Goal: Task Accomplishment & Management: Use online tool/utility

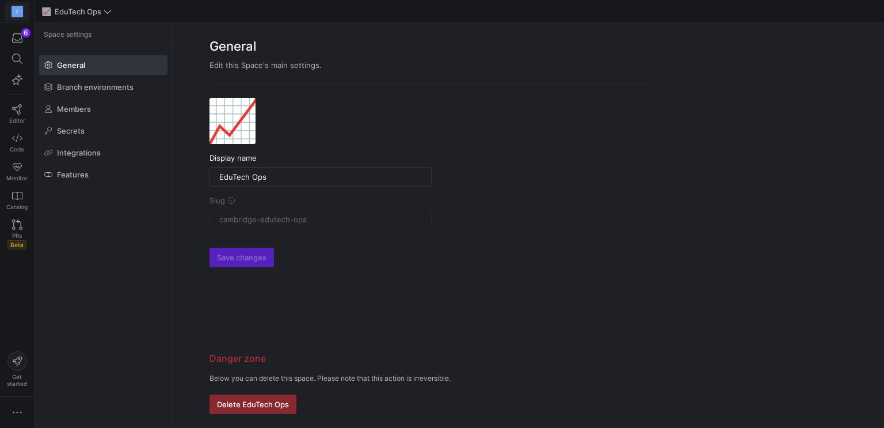
click at [17, 11] on div "C" at bounding box center [18, 12] width 12 height 12
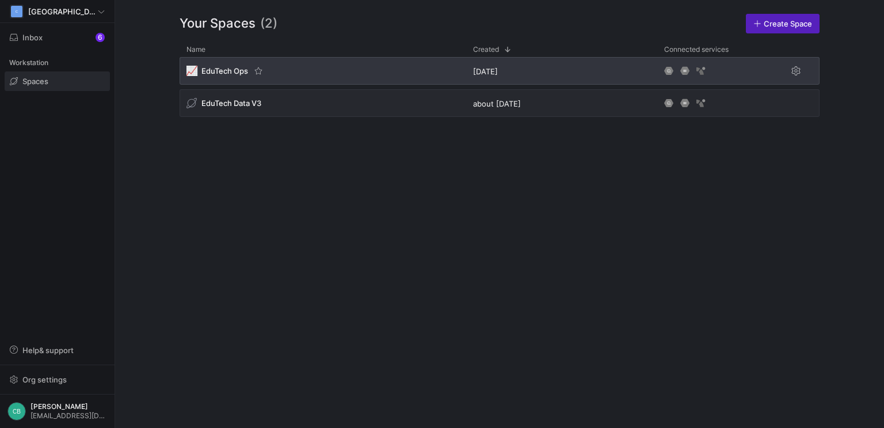
click at [217, 68] on span "EduTech Ops" at bounding box center [224, 70] width 47 height 9
click at [240, 75] on div "📈 EduTech Ops" at bounding box center [217, 71] width 62 height 10
click at [326, 80] on div "📈 EduTech Ops" at bounding box center [323, 71] width 287 height 28
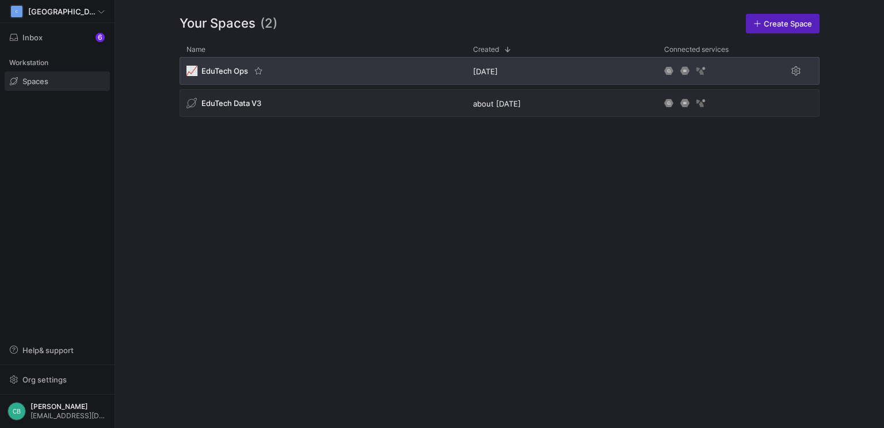
click at [326, 80] on div "📈 EduTech Ops" at bounding box center [323, 71] width 287 height 28
click at [233, 74] on span "EduTech Ops" at bounding box center [224, 70] width 47 height 9
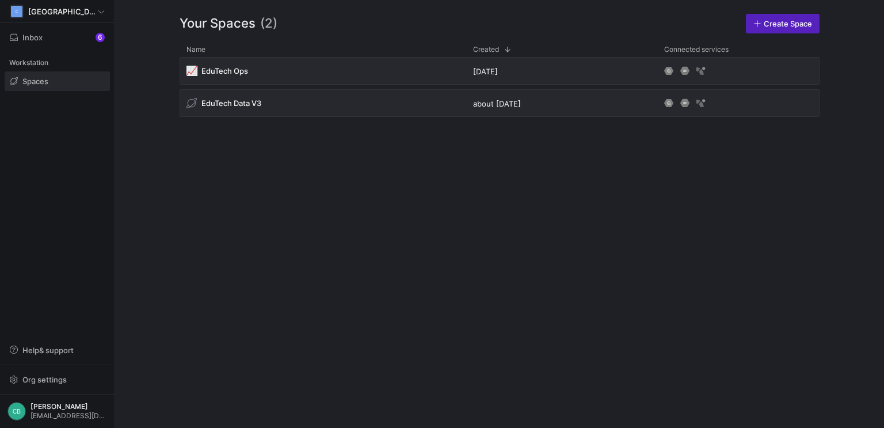
drag, startPoint x: 66, startPoint y: 197, endPoint x: 32, endPoint y: 122, distance: 81.9
click at [64, 197] on div "C Cambridge Inbox 6 Workstation Spaces Help & support Org settings [PERSON_NAME…" at bounding box center [57, 214] width 115 height 428
click at [44, 41] on span "Inbox 6" at bounding box center [57, 37] width 95 height 9
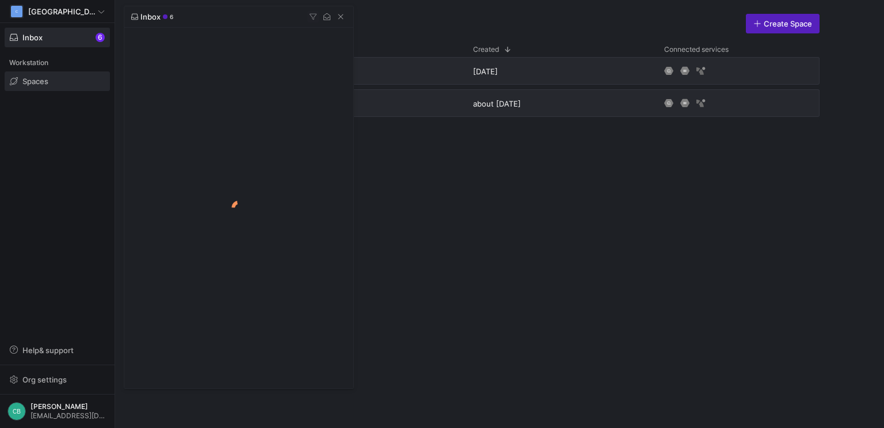
click at [41, 77] on div at bounding box center [442, 214] width 884 height 428
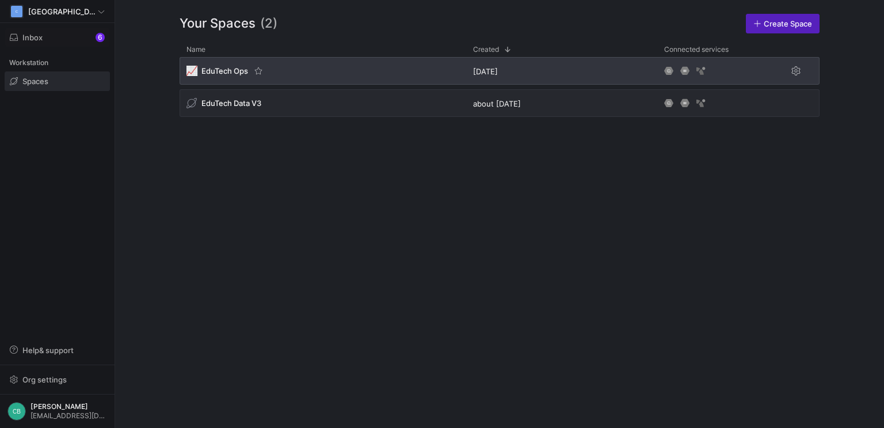
click at [251, 73] on div "📈 EduTech Ops" at bounding box center [225, 71] width 78 height 12
click at [252, 73] on div "📈 EduTech Ops" at bounding box center [225, 71] width 78 height 12
click at [220, 71] on span "EduTech Ops" at bounding box center [224, 70] width 47 height 9
click at [222, 71] on span "EduTech Ops" at bounding box center [224, 70] width 47 height 9
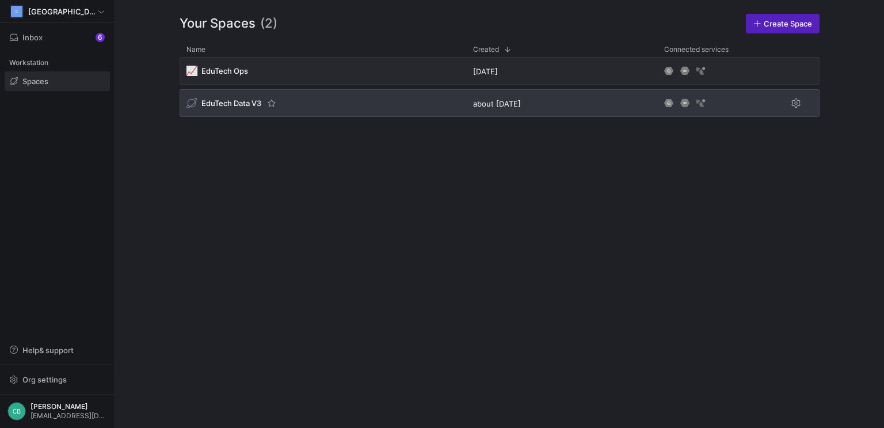
click at [228, 104] on span "EduTech Data V3" at bounding box center [231, 102] width 60 height 9
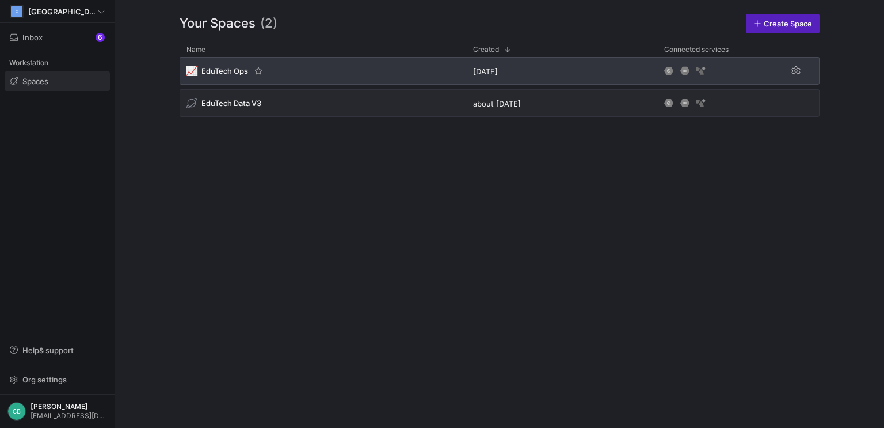
click at [219, 73] on span "EduTech Ops" at bounding box center [224, 70] width 47 height 9
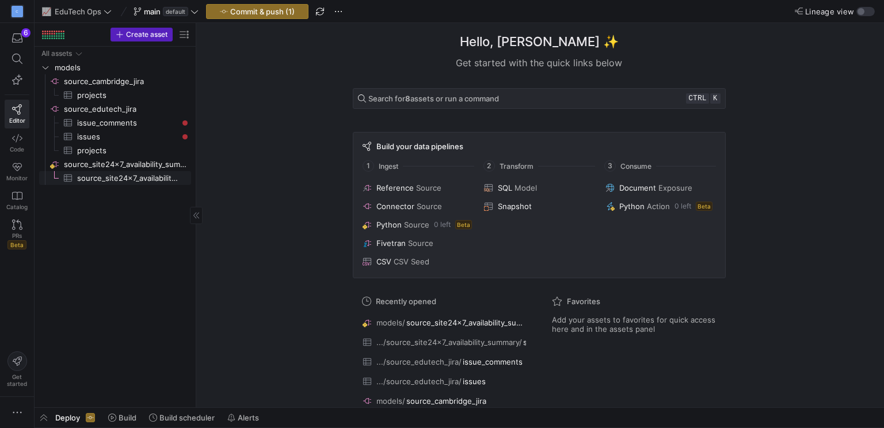
click at [112, 171] on link "source_site24x7_availability_summary​​​​​​​​​" at bounding box center [115, 178] width 152 height 14
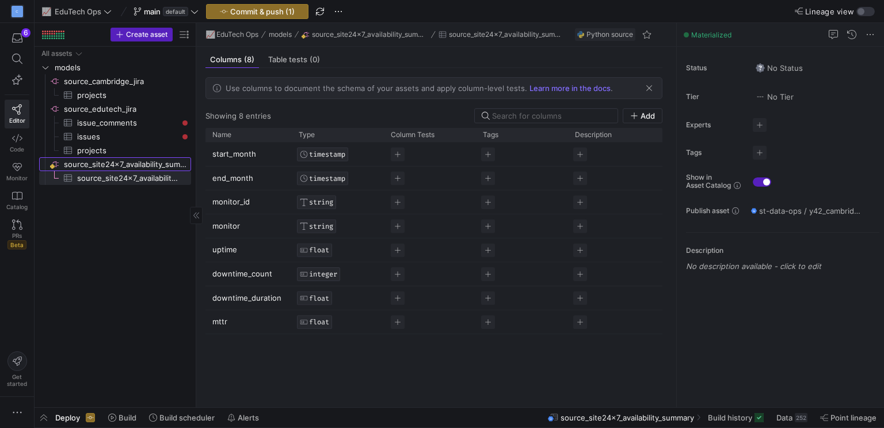
click at [120, 162] on span "source_site24x7_availability_summary​​​​​​​​" at bounding box center [126, 164] width 125 height 13
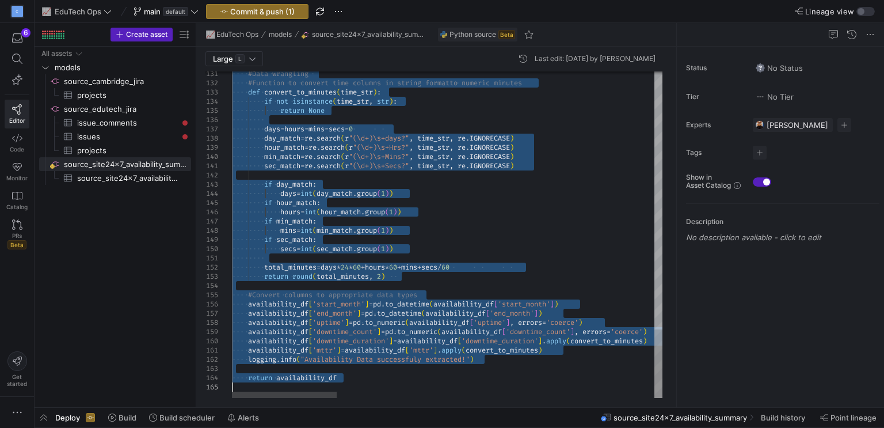
drag, startPoint x: 246, startPoint y: 134, endPoint x: 633, endPoint y: 394, distance: 466.1
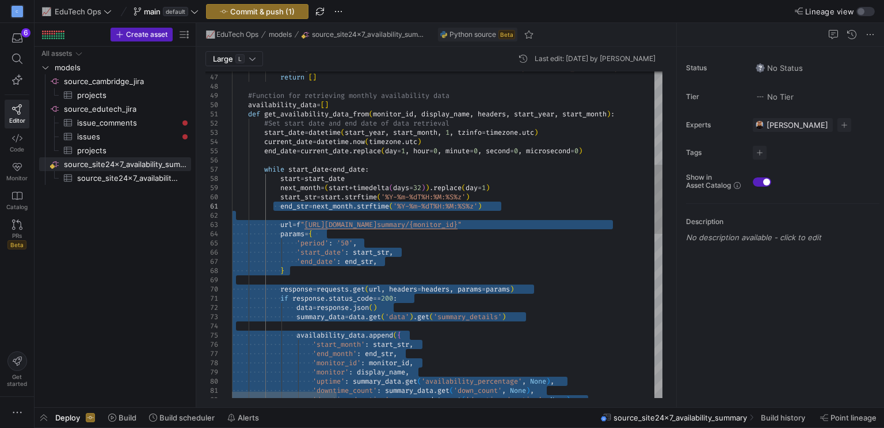
drag, startPoint x: 407, startPoint y: 379, endPoint x: 273, endPoint y: 206, distance: 219.0
type textarea "end_str = next_month.strftime('%Y-%m-%dT%H:%M:%S%z') url = f"https://www.site24…"
